Goal: Task Accomplishment & Management: Use online tool/utility

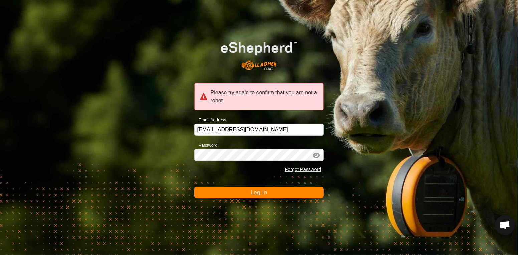
click at [223, 193] on button "Log In" at bounding box center [259, 192] width 130 height 11
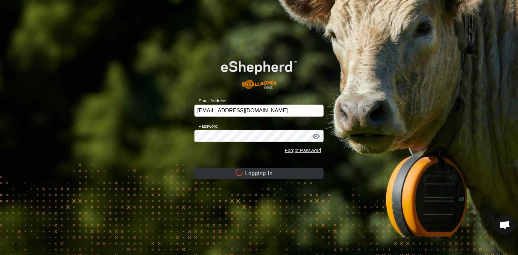
click icon
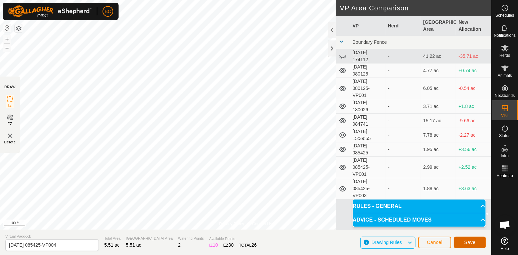
click at [469, 244] on span "Save" at bounding box center [469, 241] width 11 height 5
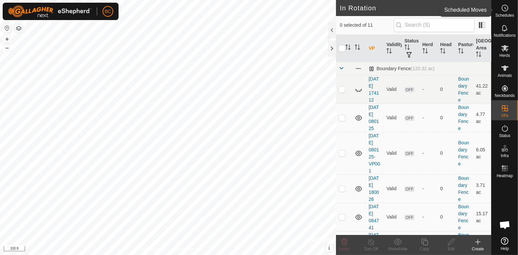
click at [505, 13] on span "Schedules" at bounding box center [504, 15] width 19 height 4
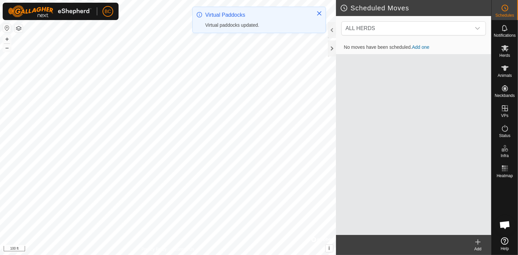
click at [426, 47] on link "Add one" at bounding box center [420, 46] width 17 height 5
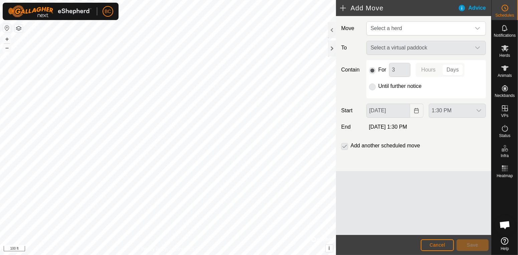
click at [477, 47] on div "Select a virtual paddock" at bounding box center [426, 48] width 125 height 14
click at [477, 31] on icon "dropdown trigger" at bounding box center [477, 28] width 5 height 5
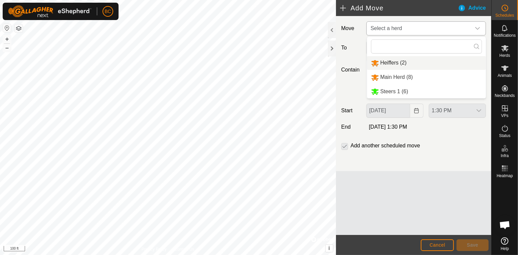
click at [432, 67] on li "Heiffers (2)" at bounding box center [426, 63] width 119 height 14
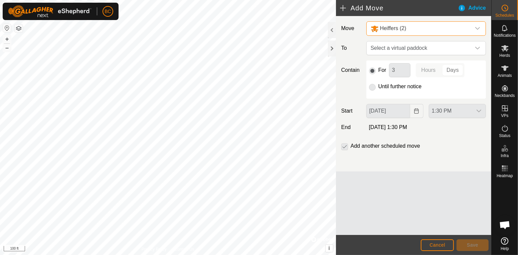
click at [478, 32] on div "dropdown trigger" at bounding box center [477, 29] width 13 height 14
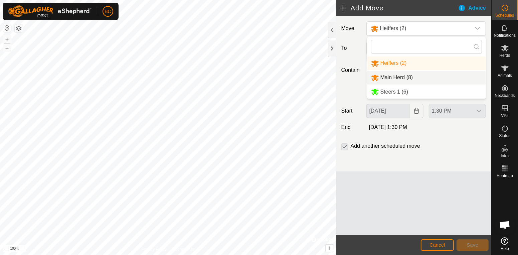
click at [453, 76] on li "Main Herd (8)" at bounding box center [426, 78] width 119 height 14
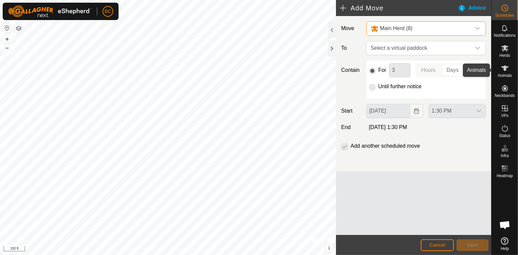
click at [502, 68] on icon at bounding box center [505, 68] width 8 height 8
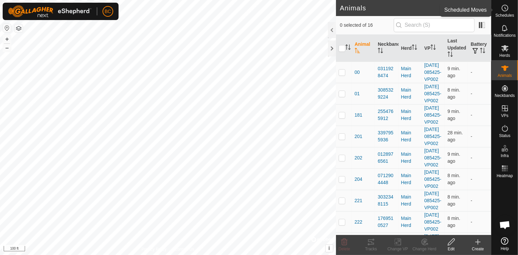
click at [505, 6] on icon at bounding box center [505, 8] width 8 height 8
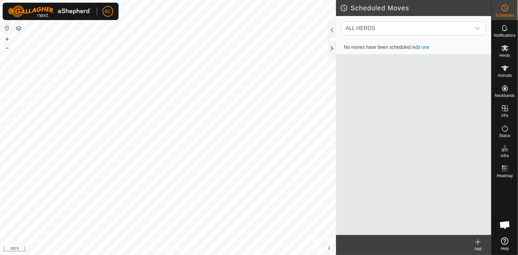
click at [425, 47] on link "Add one" at bounding box center [420, 46] width 17 height 5
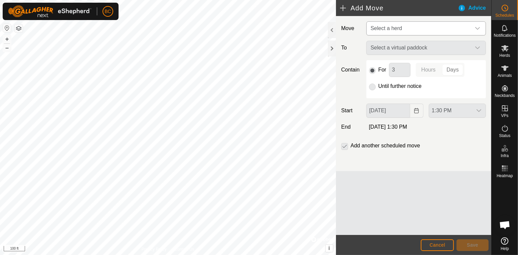
click at [477, 27] on icon "dropdown trigger" at bounding box center [477, 28] width 5 height 5
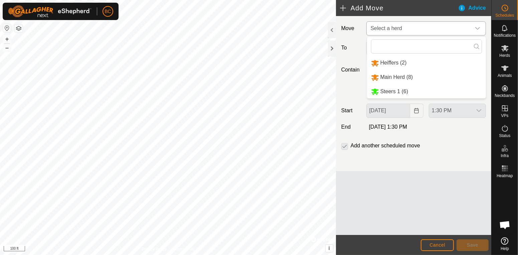
click at [430, 79] on li "Main Herd (8)" at bounding box center [426, 77] width 119 height 14
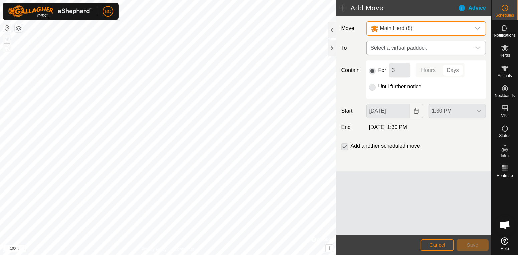
click at [479, 46] on icon "dropdown trigger" at bounding box center [477, 47] width 5 height 5
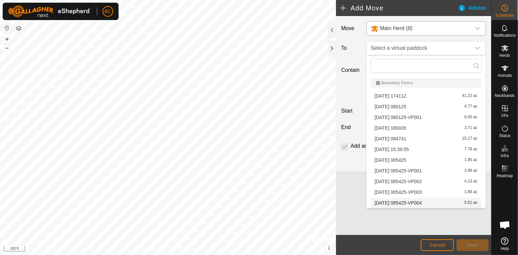
click at [455, 202] on div "[DATE] 085425-VP004 5.51 ac" at bounding box center [426, 202] width 103 height 5
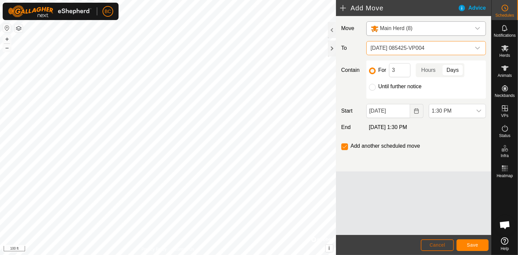
click at [440, 243] on span "Cancel" at bounding box center [437, 244] width 16 height 5
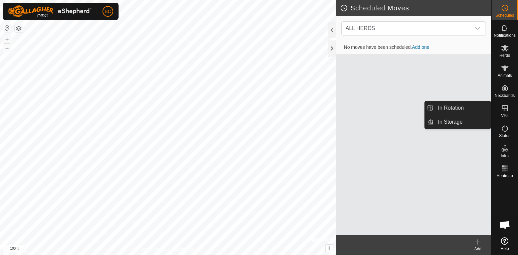
click at [505, 105] on icon at bounding box center [505, 108] width 6 height 6
click at [472, 108] on link "In Rotation" at bounding box center [462, 107] width 57 height 13
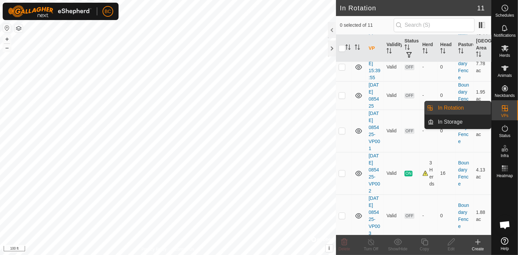
scroll to position [224, 0]
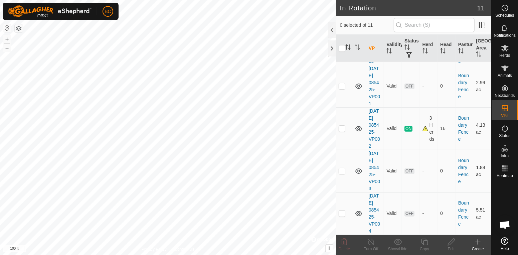
click at [345, 175] on td at bounding box center [344, 171] width 16 height 42
checkbox input "true"
click at [345, 213] on p-checkbox at bounding box center [342, 212] width 7 height 5
checkbox input "true"
click at [344, 172] on p-checkbox at bounding box center [342, 170] width 7 height 5
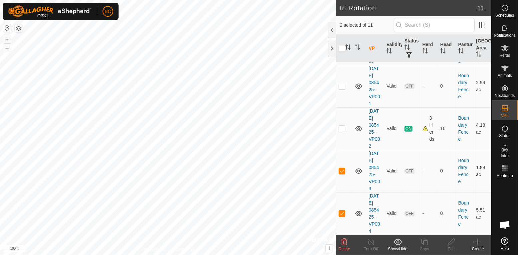
checkbox input "false"
click at [373, 132] on link "[DATE] 085425-VP002" at bounding box center [374, 128] width 11 height 40
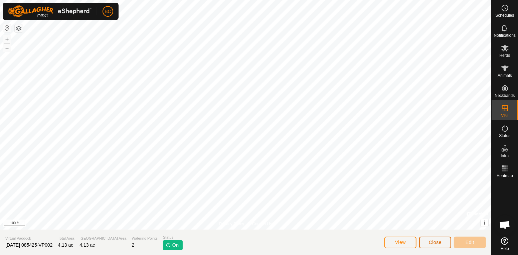
click at [433, 242] on span "Close" at bounding box center [435, 241] width 13 height 5
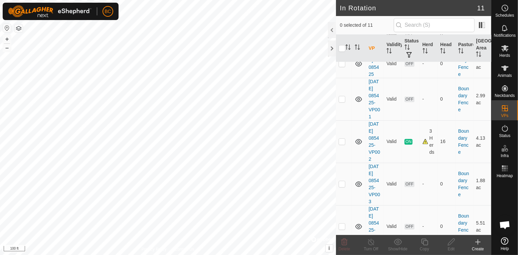
scroll to position [224, 0]
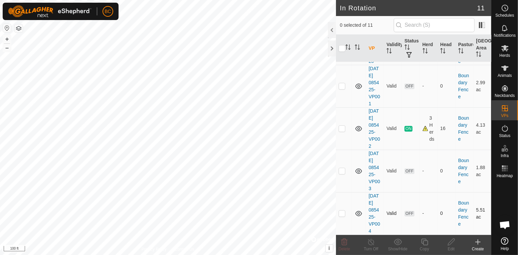
click at [344, 214] on p-checkbox at bounding box center [342, 212] width 7 height 5
checkbox input "true"
click at [399, 247] on div "Show/Hide" at bounding box center [397, 249] width 27 height 6
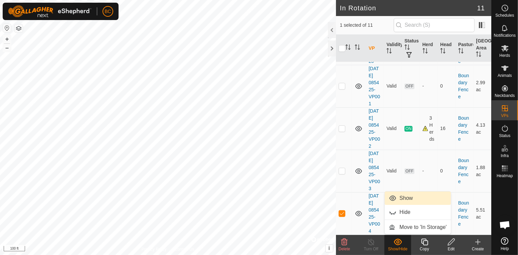
click at [417, 200] on link "Show" at bounding box center [418, 197] width 66 height 13
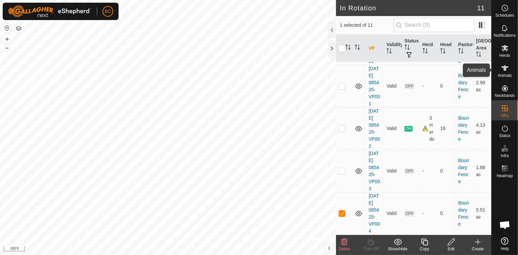
click at [509, 73] on span "Animals" at bounding box center [504, 75] width 14 height 4
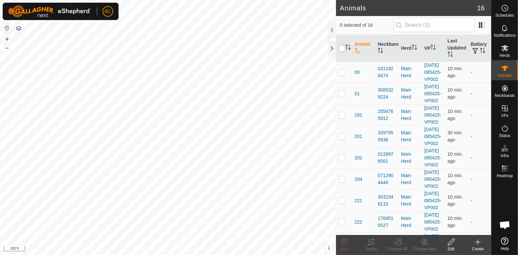
click at [341, 50] on input "checkbox" at bounding box center [342, 48] width 7 height 7
checkbox input "true"
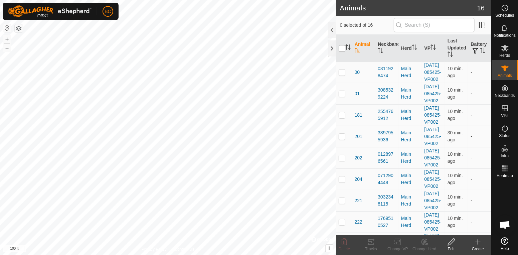
checkbox input "true"
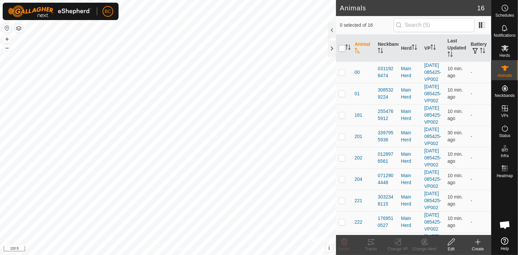
checkbox input "true"
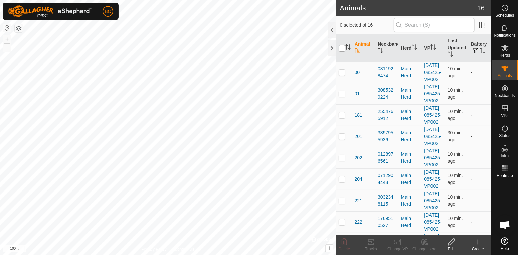
checkbox input "true"
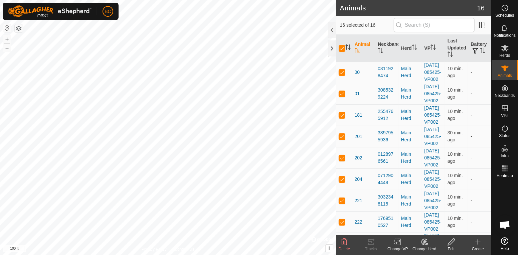
click at [396, 242] on icon at bounding box center [397, 242] width 5 height 4
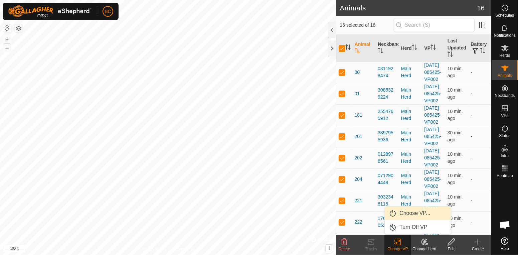
click at [405, 210] on span "Choose VP..." at bounding box center [414, 213] width 31 height 8
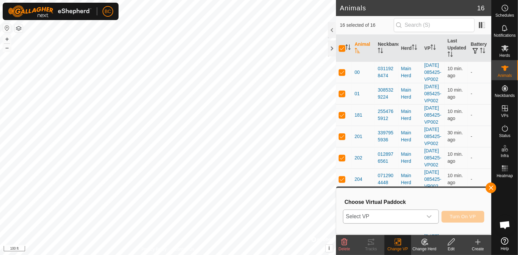
click at [431, 216] on icon "dropdown trigger" at bounding box center [429, 216] width 5 height 3
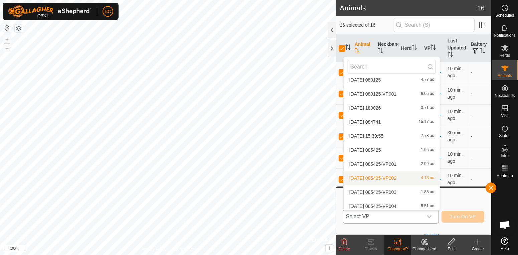
scroll to position [35, 0]
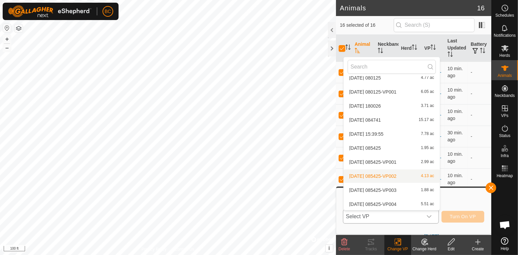
click at [420, 202] on div "[DATE] 085425-VP004 5.51 ac" at bounding box center [392, 204] width 88 height 8
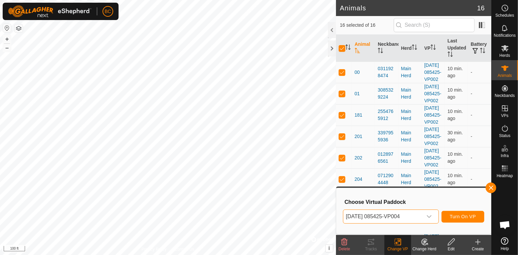
scroll to position [35, 0]
click at [465, 220] on button "Turn On VP" at bounding box center [462, 217] width 43 height 12
